Goal: Find specific page/section: Find specific page/section

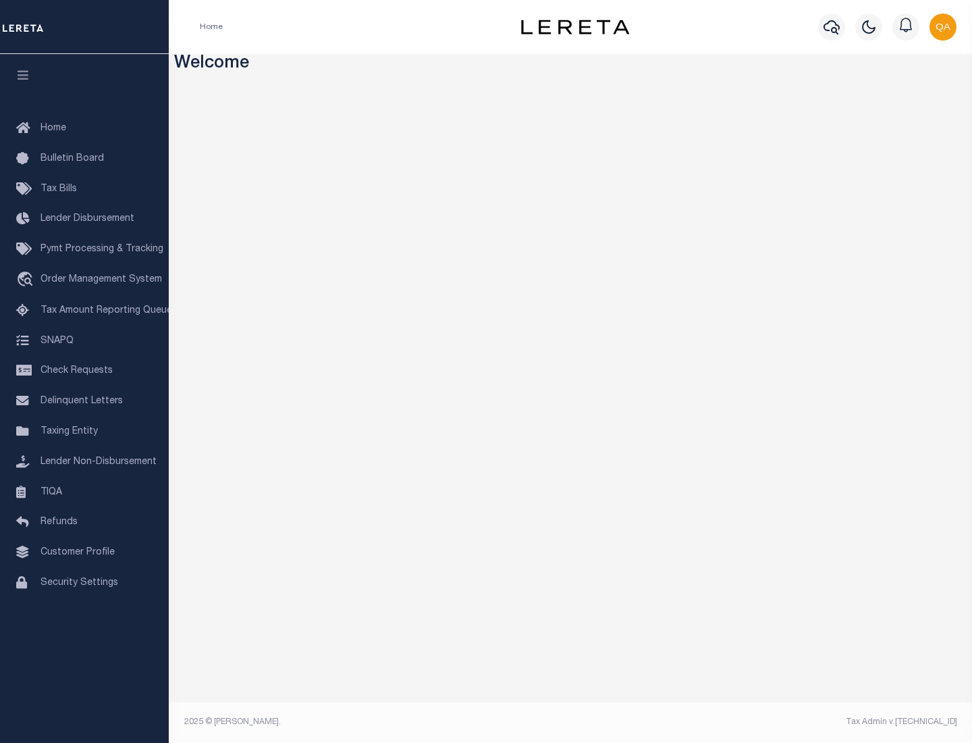
click at [84, 491] on link "TIQA" at bounding box center [84, 492] width 169 height 30
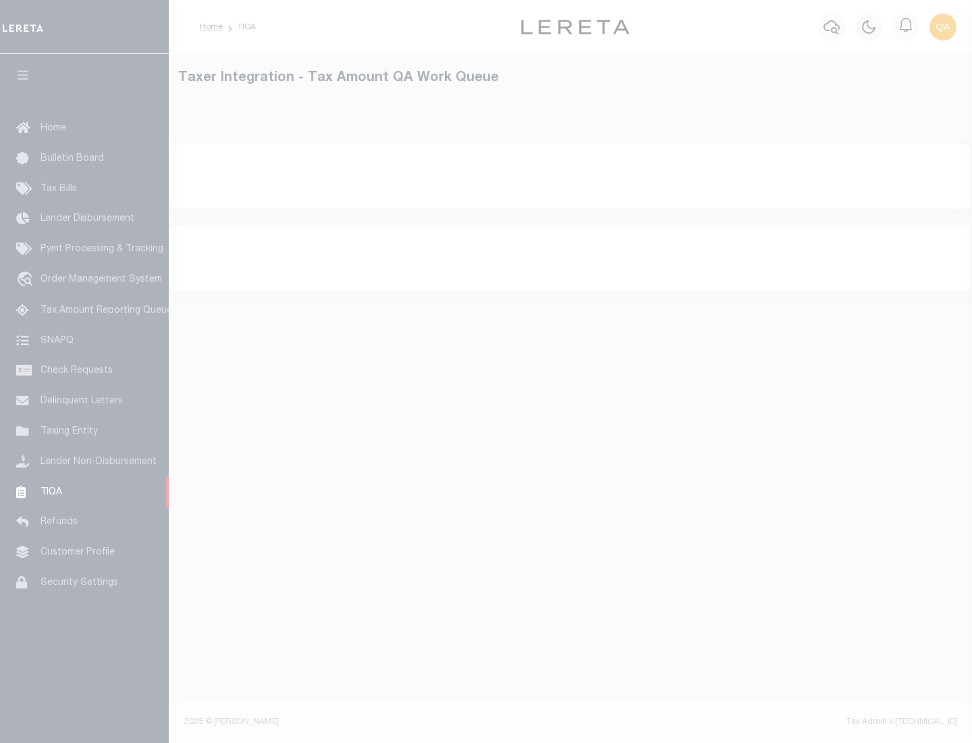
select select "200"
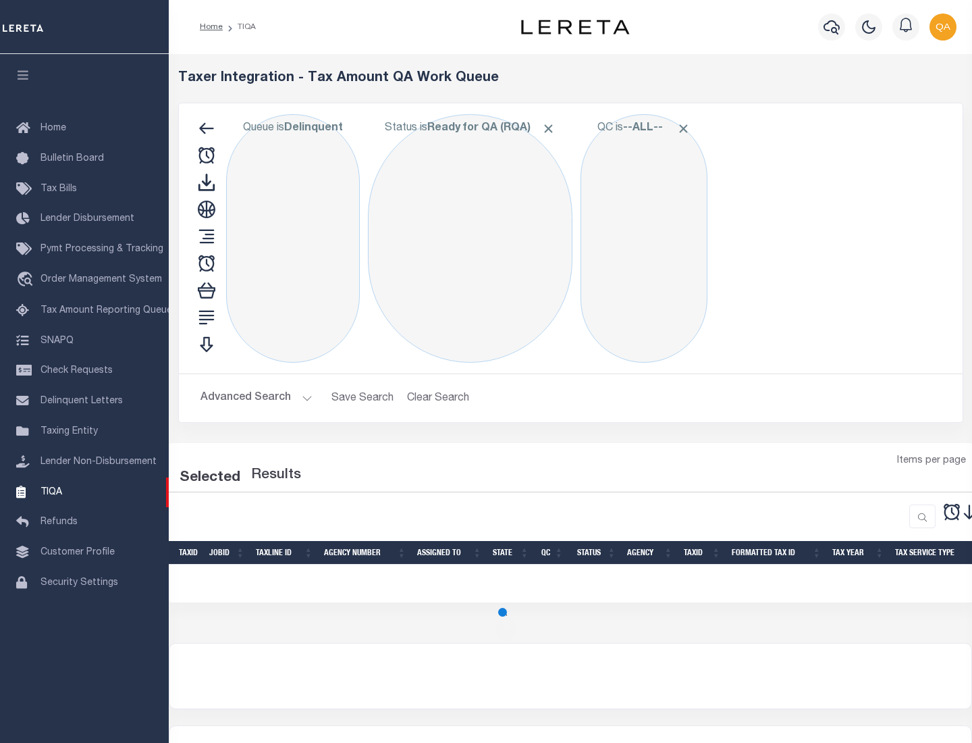
select select "200"
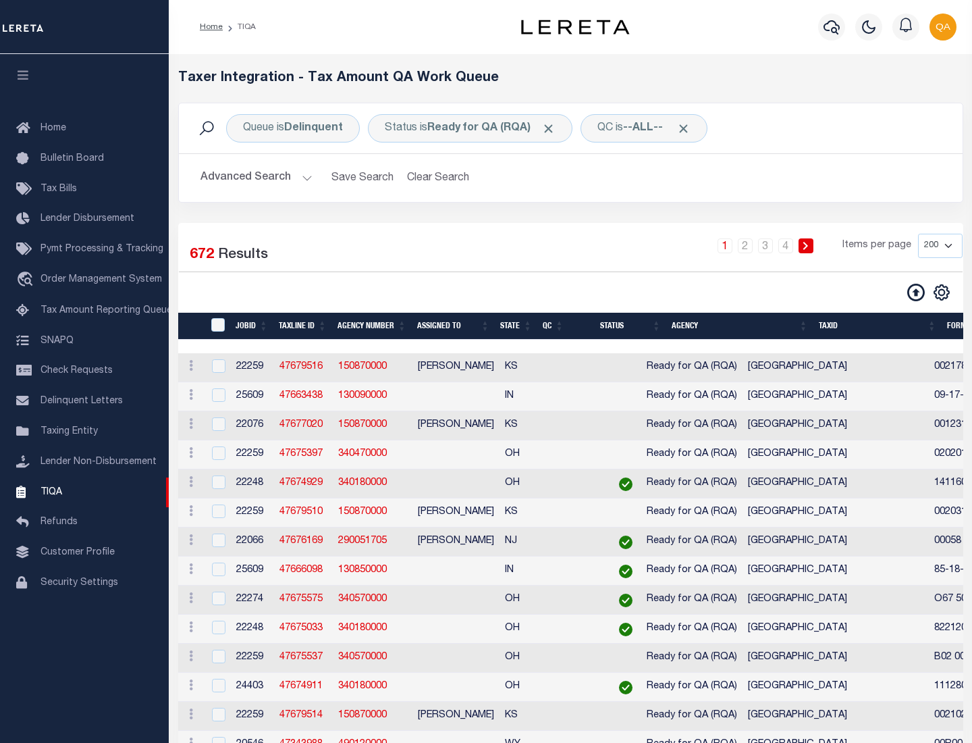
click at [553, 128] on span "Click to Remove" at bounding box center [548, 129] width 14 height 14
